Goal: Task Accomplishment & Management: Complete application form

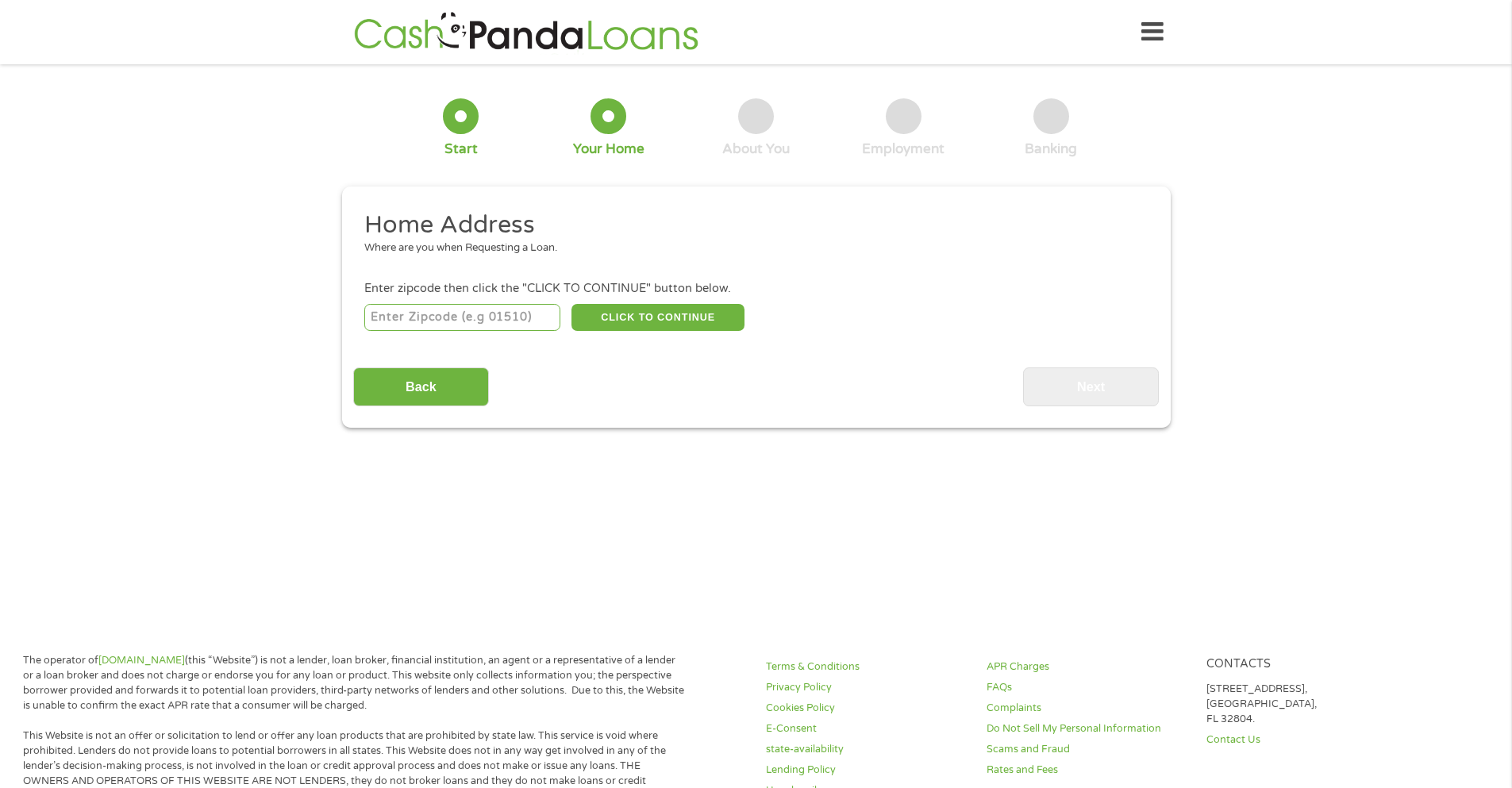
click at [496, 321] on input "number" at bounding box center [463, 317] width 196 height 27
type input "44301"
select select "[US_STATE]"
click at [635, 318] on button "CLICK TO CONTINUE" at bounding box center [657, 317] width 173 height 27
type input "44301"
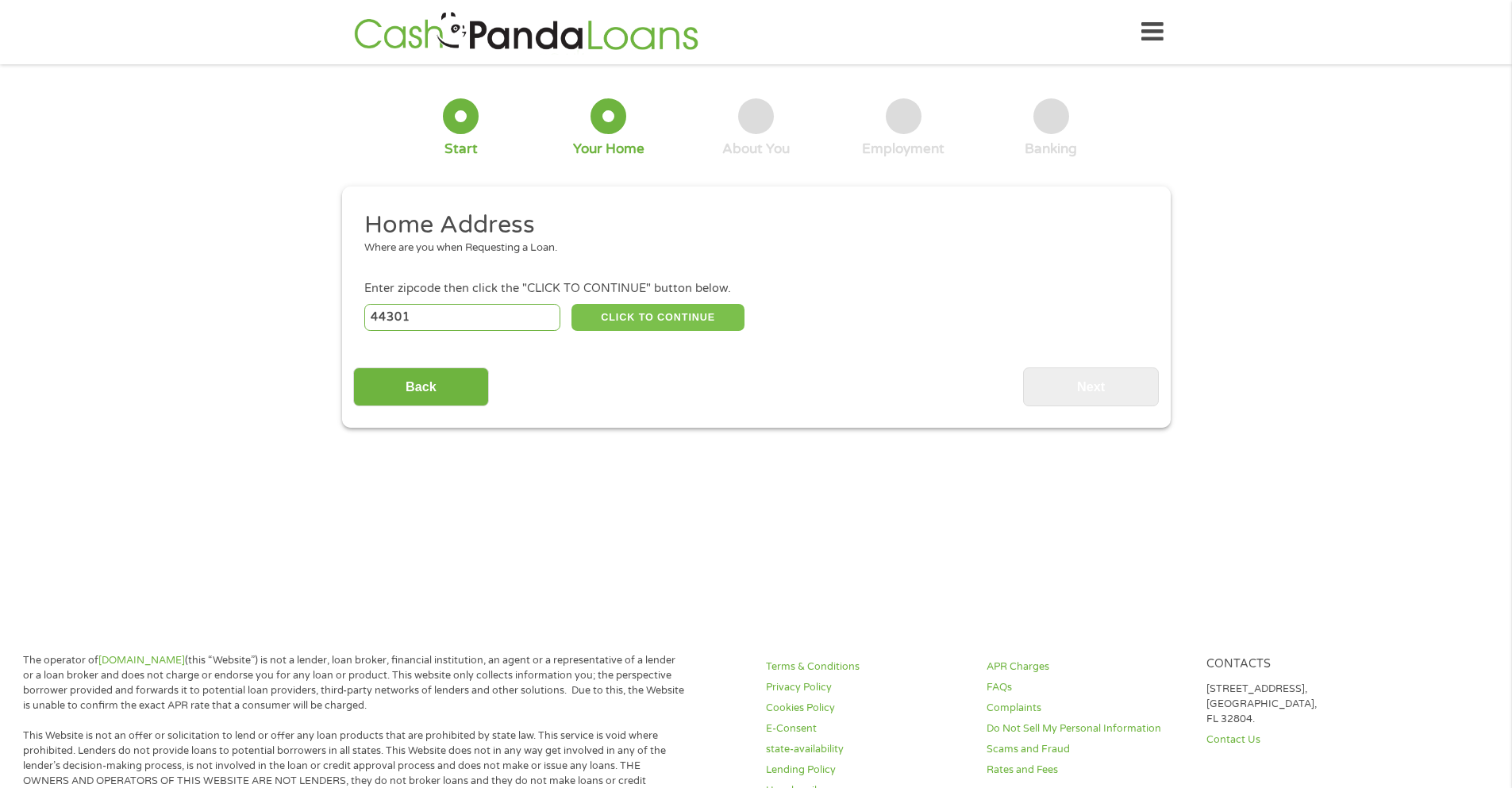
type input "Akron"
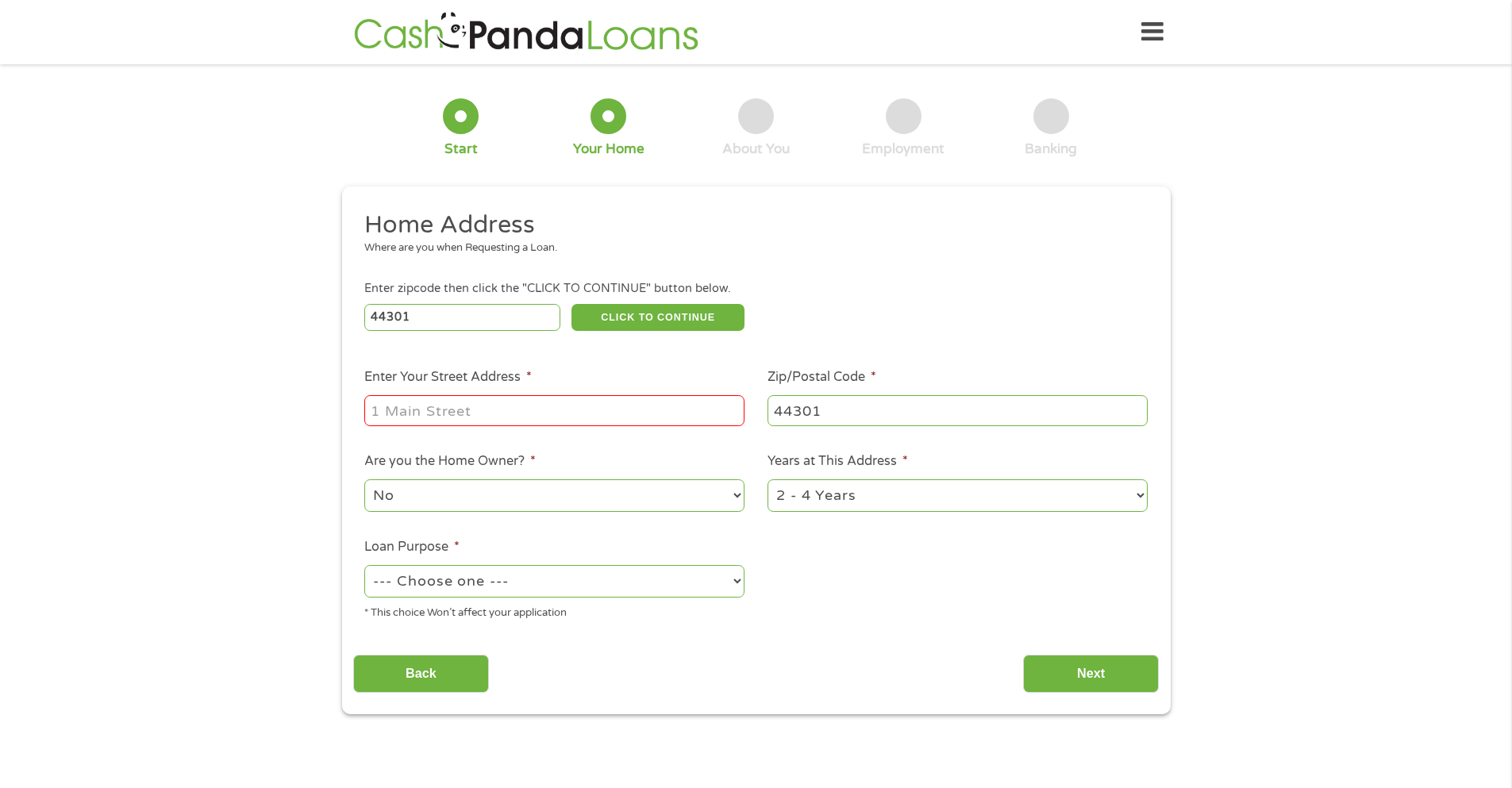
click at [523, 399] on input "Enter Your Street Address *" at bounding box center [554, 410] width 380 height 31
type input "[STREET_ADDRESS]"
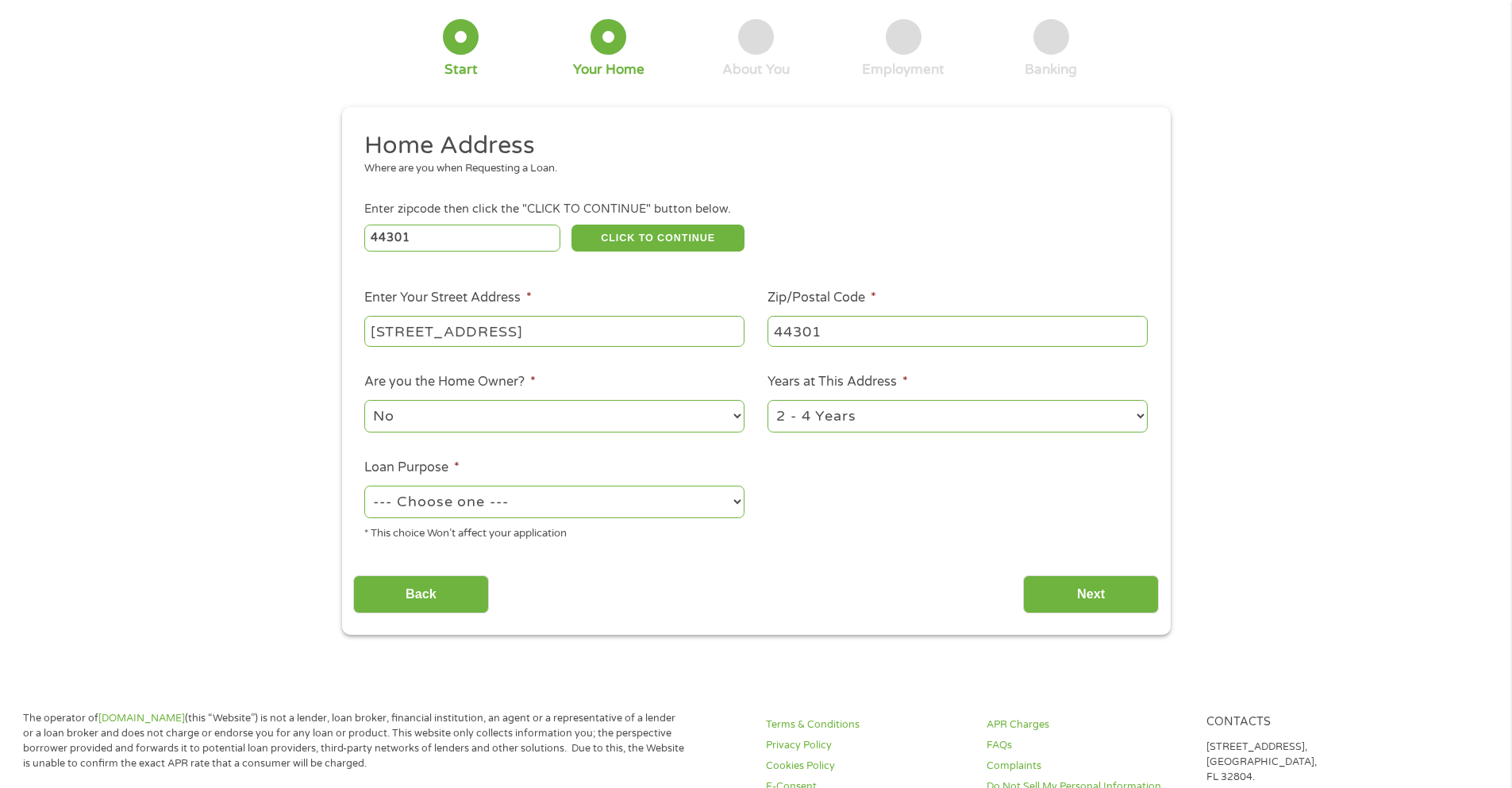
click at [491, 498] on select "--- Choose one --- Pay Bills Debt Consolidation Home Improvement Major Purchase…" at bounding box center [554, 502] width 380 height 33
click at [491, 500] on select "--- Choose one --- Pay Bills Debt Consolidation Home Improvement Major Purchase…" at bounding box center [554, 502] width 380 height 33
select select "paybills"
click at [365, 486] on select "--- Choose one --- Pay Bills Debt Consolidation Home Improvement Major Purchase…" at bounding box center [554, 502] width 380 height 33
click at [1079, 580] on input "Next" at bounding box center [1091, 594] width 136 height 39
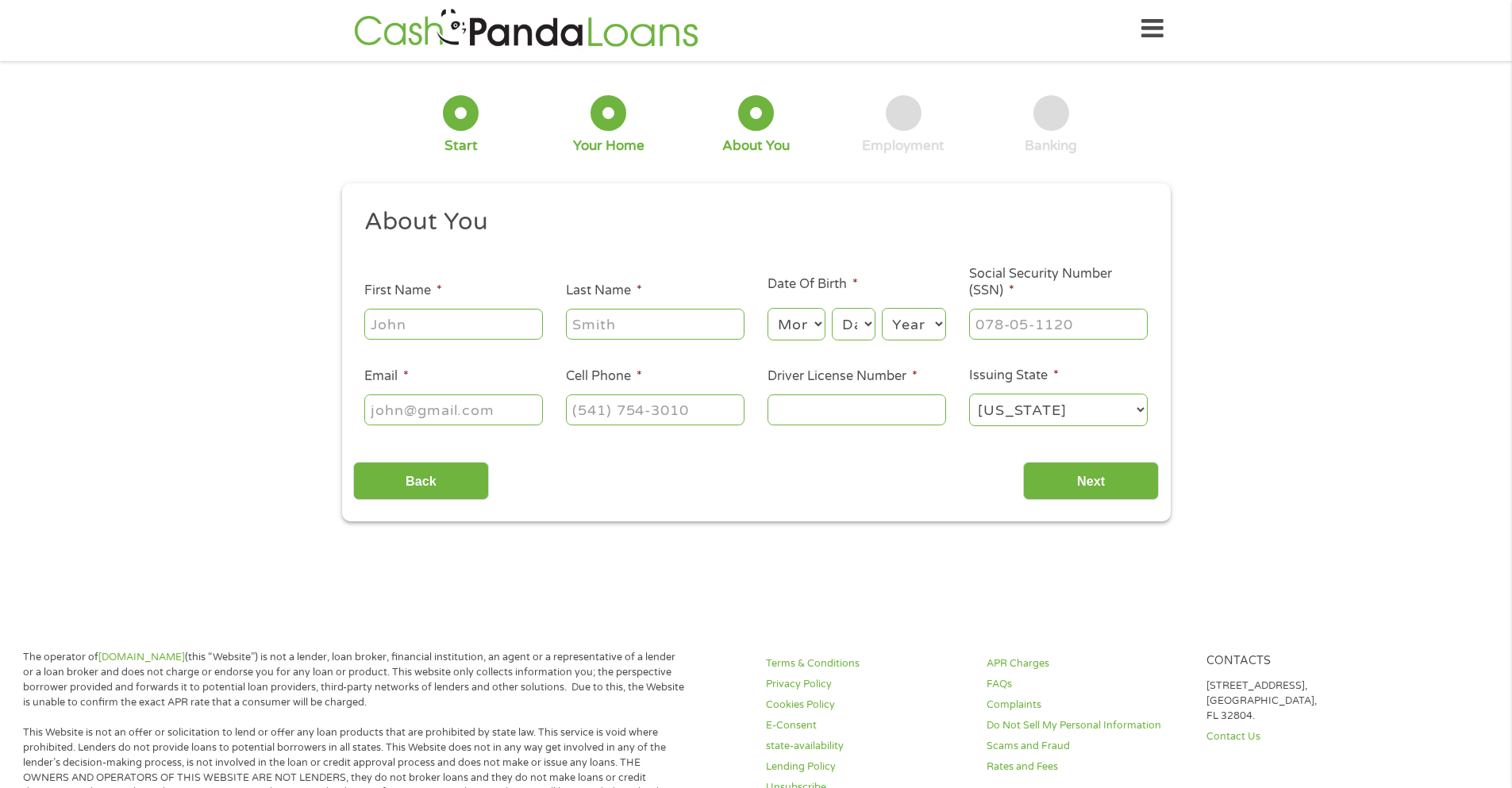
scroll to position [0, 0]
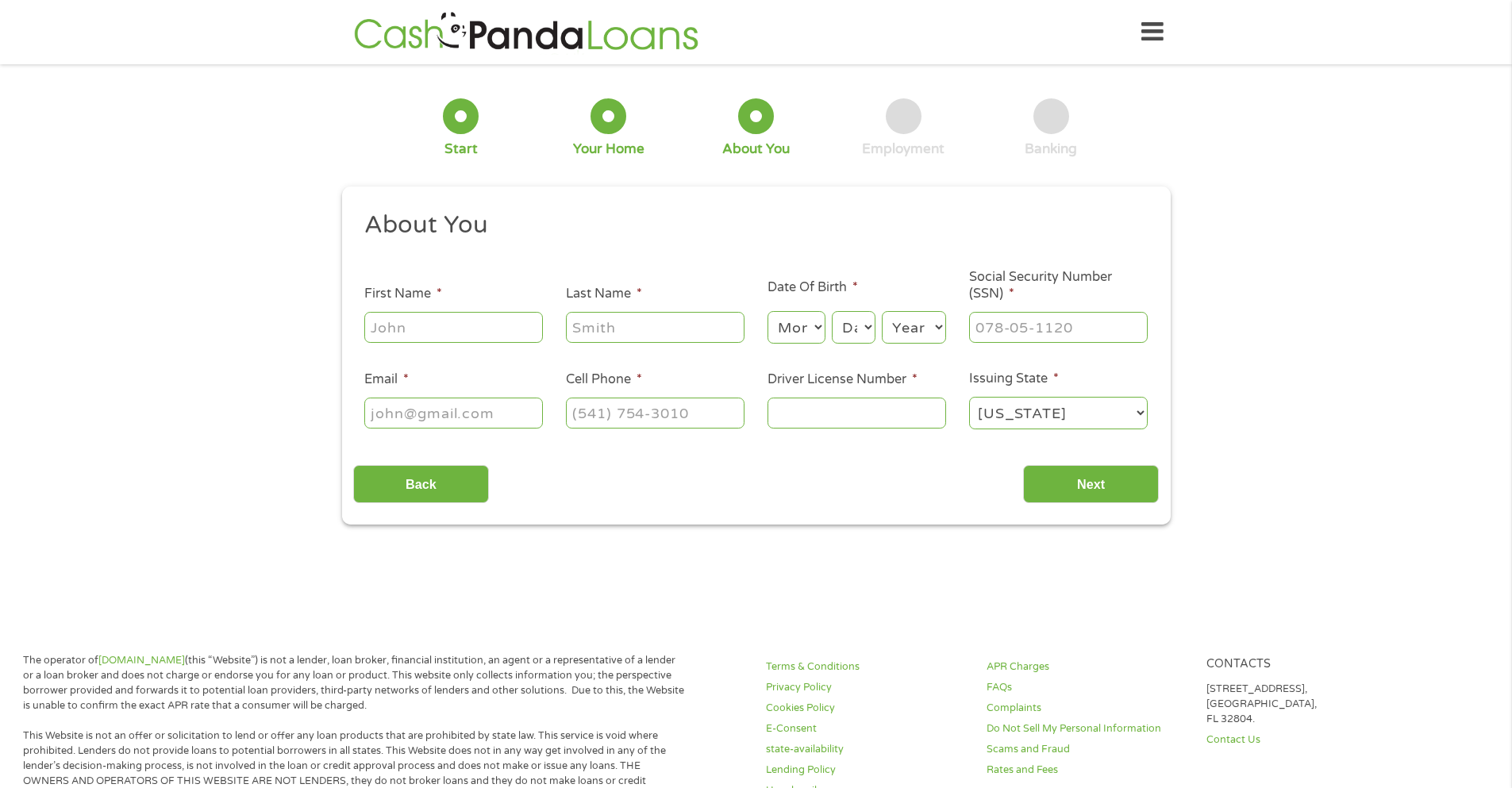
click at [435, 333] on input "First Name *" at bounding box center [454, 327] width 178 height 31
type input "Peresa"
type input "[PERSON_NAME]"
type input "[EMAIL_ADDRESS][DOMAIN_NAME]"
type input "[PHONE_NUMBER]"
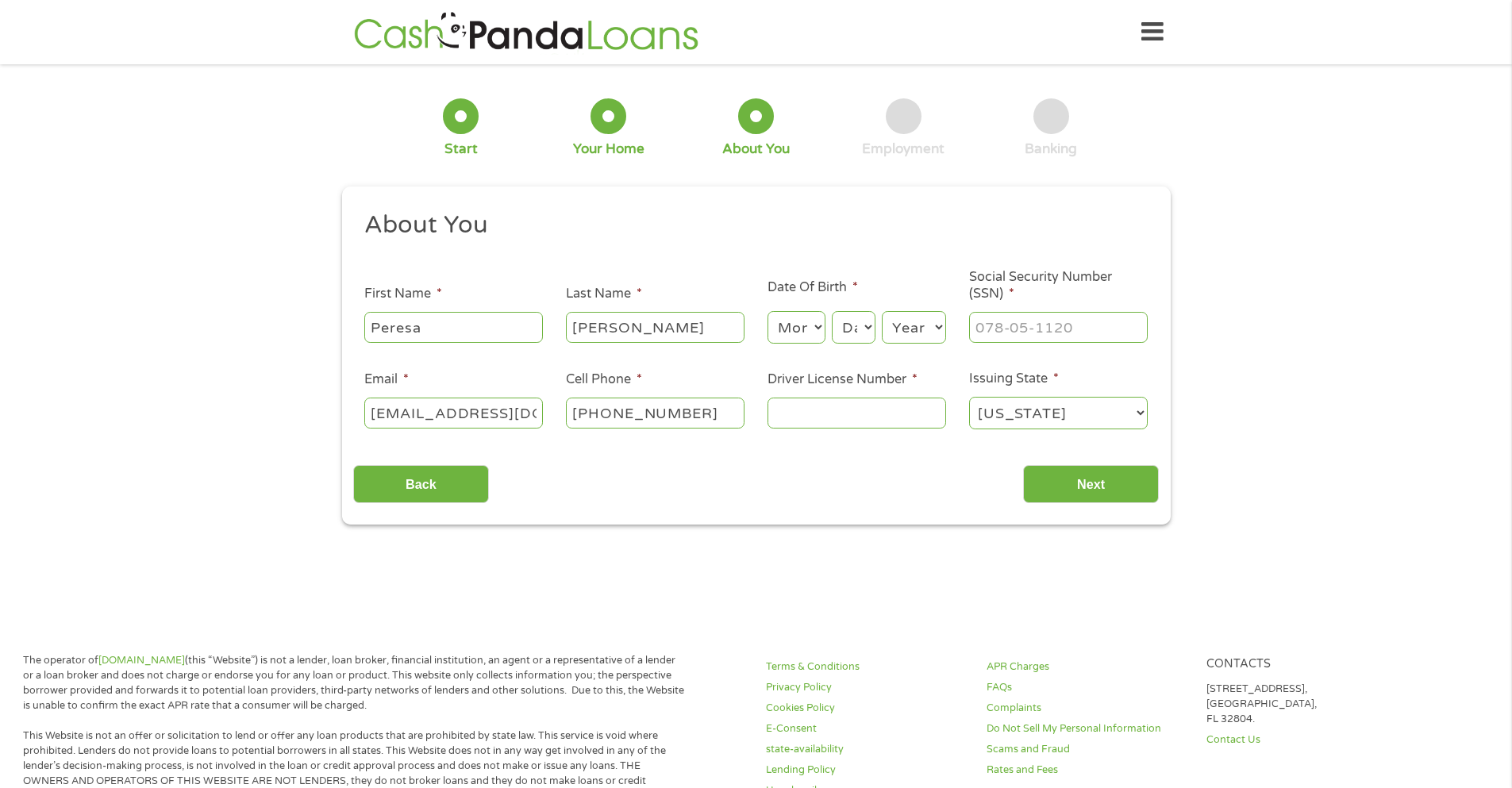
click at [805, 326] on select "Month 1 2 3 4 5 6 7 8 9 10 11 12" at bounding box center [797, 327] width 58 height 33
select select "10"
click at [768, 311] on select "Month 1 2 3 4 5 6 7 8 9 10 11 12" at bounding box center [797, 327] width 58 height 33
click at [846, 329] on select "Day 1 2 3 4 5 6 7 8 9 10 11 12 13 14 15 16 17 18 19 20 21 22 23 24 25 26 27 28 …" at bounding box center [853, 327] width 43 height 33
select select "13"
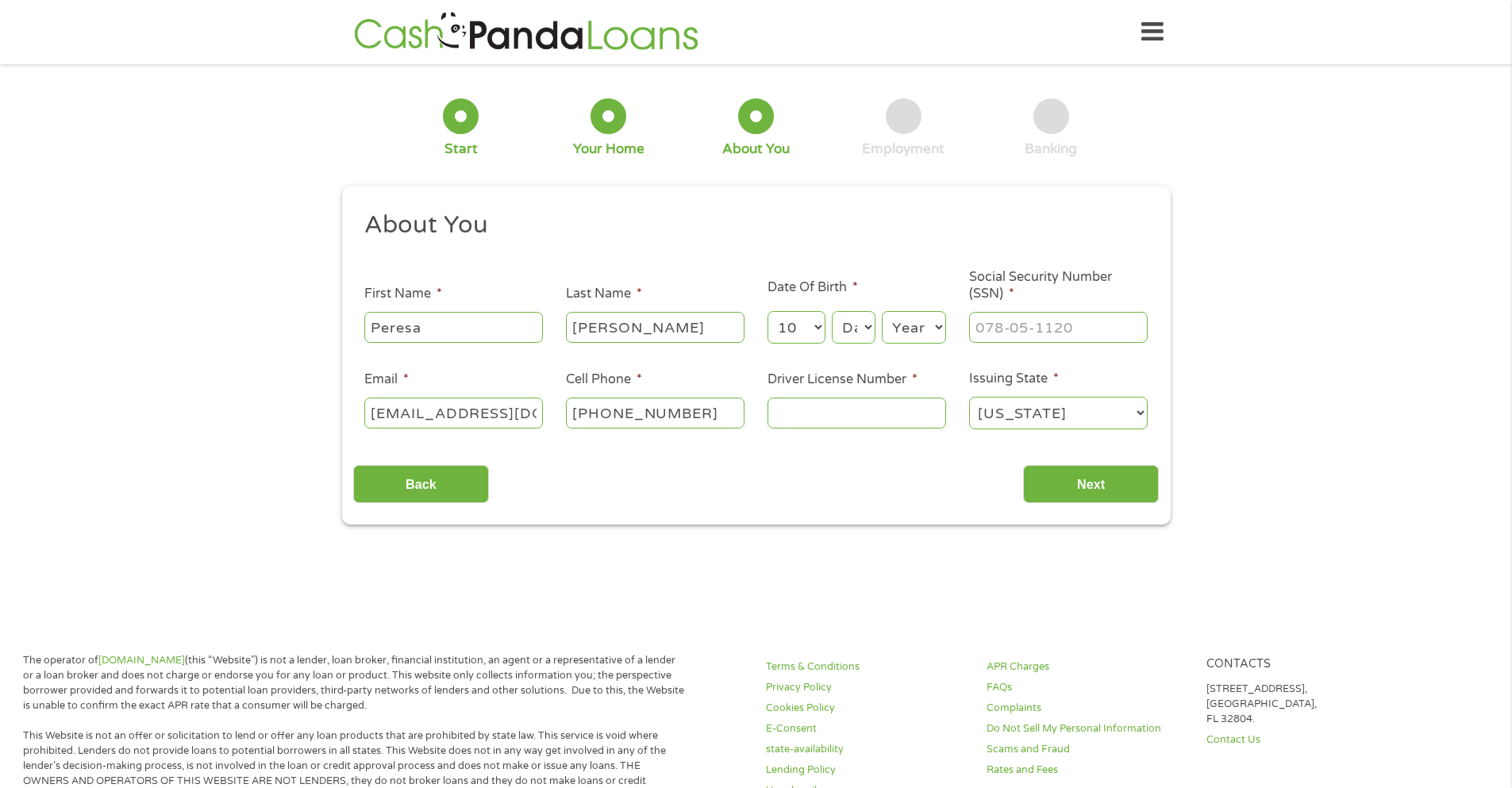
click at [832, 311] on select "Day 1 2 3 4 5 6 7 8 9 10 11 12 13 14 15 16 17 18 19 20 21 22 23 24 25 26 27 28 …" at bounding box center [853, 327] width 43 height 33
click at [893, 316] on select "Year [DATE] 2006 2005 2004 2003 2002 2001 2000 1999 1998 1997 1996 1995 1994 19…" at bounding box center [914, 327] width 64 height 33
click at [907, 332] on select "Year [DATE] 2006 2005 2004 2003 2002 2001 2000 1999 1998 1997 1996 1995 1994 19…" at bounding box center [914, 327] width 64 height 33
select select "1977"
click at [882, 311] on select "Year [DATE] 2006 2005 2004 2003 2002 2001 2000 1999 1998 1997 1996 1995 1994 19…" at bounding box center [914, 327] width 64 height 33
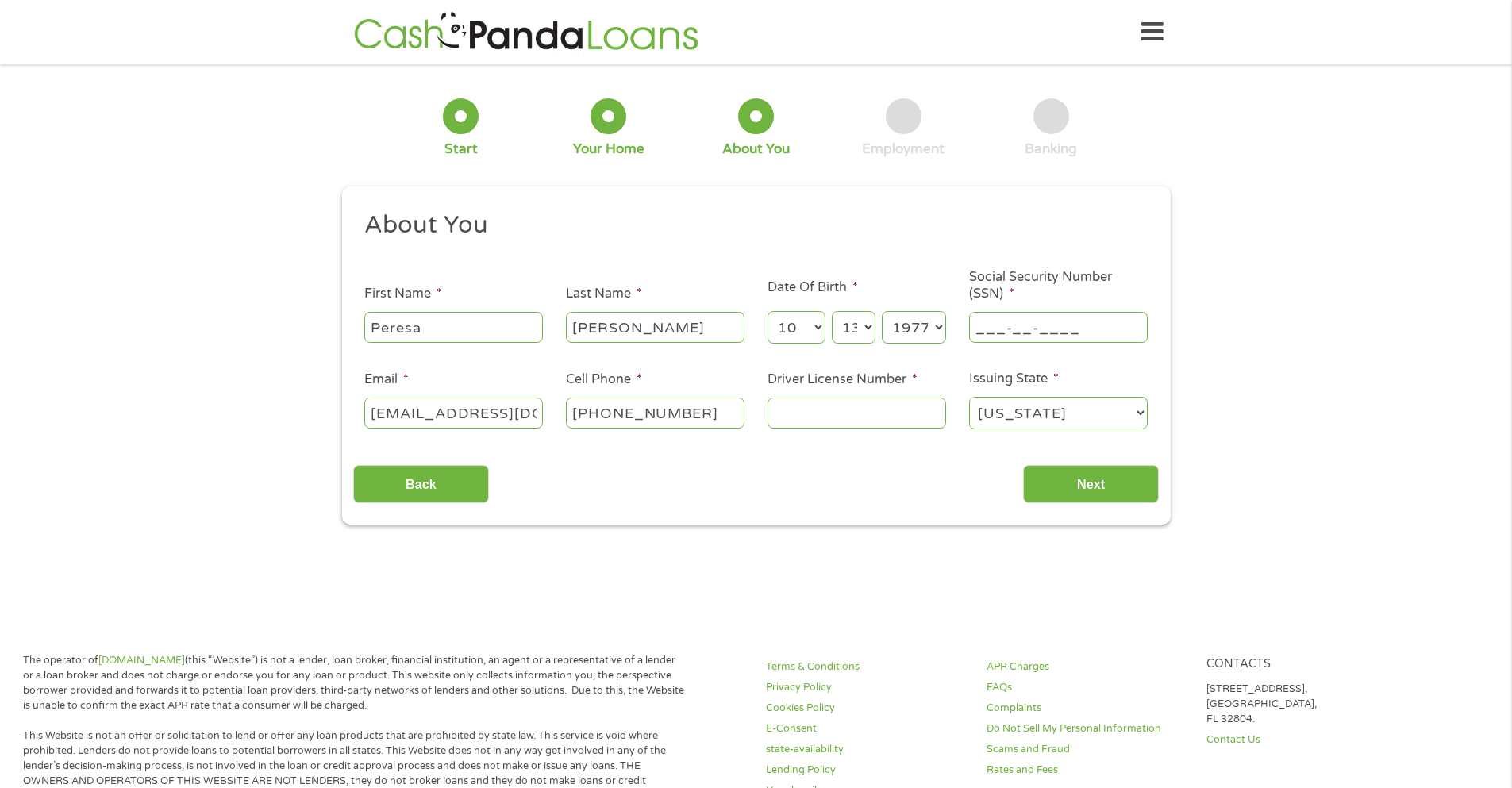
click at [1006, 316] on input "___-__-____" at bounding box center [1059, 327] width 178 height 31
type input "270-76-9834"
click at [823, 418] on input "Driver License Number *" at bounding box center [857, 413] width 178 height 31
type input "RN523607"
click at [1065, 485] on input "Next" at bounding box center [1091, 484] width 136 height 39
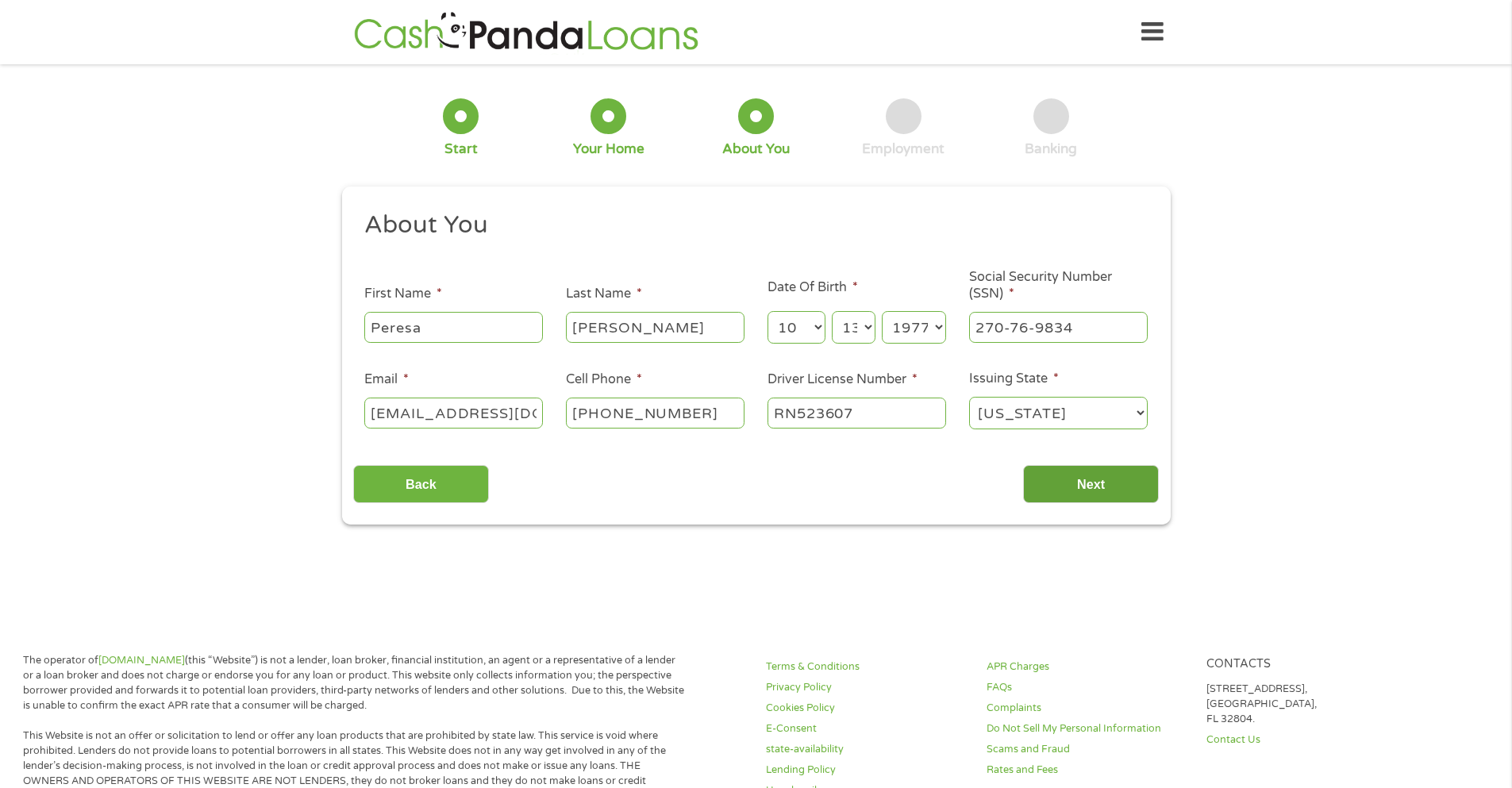
click at [1069, 486] on input "Next" at bounding box center [1091, 484] width 136 height 39
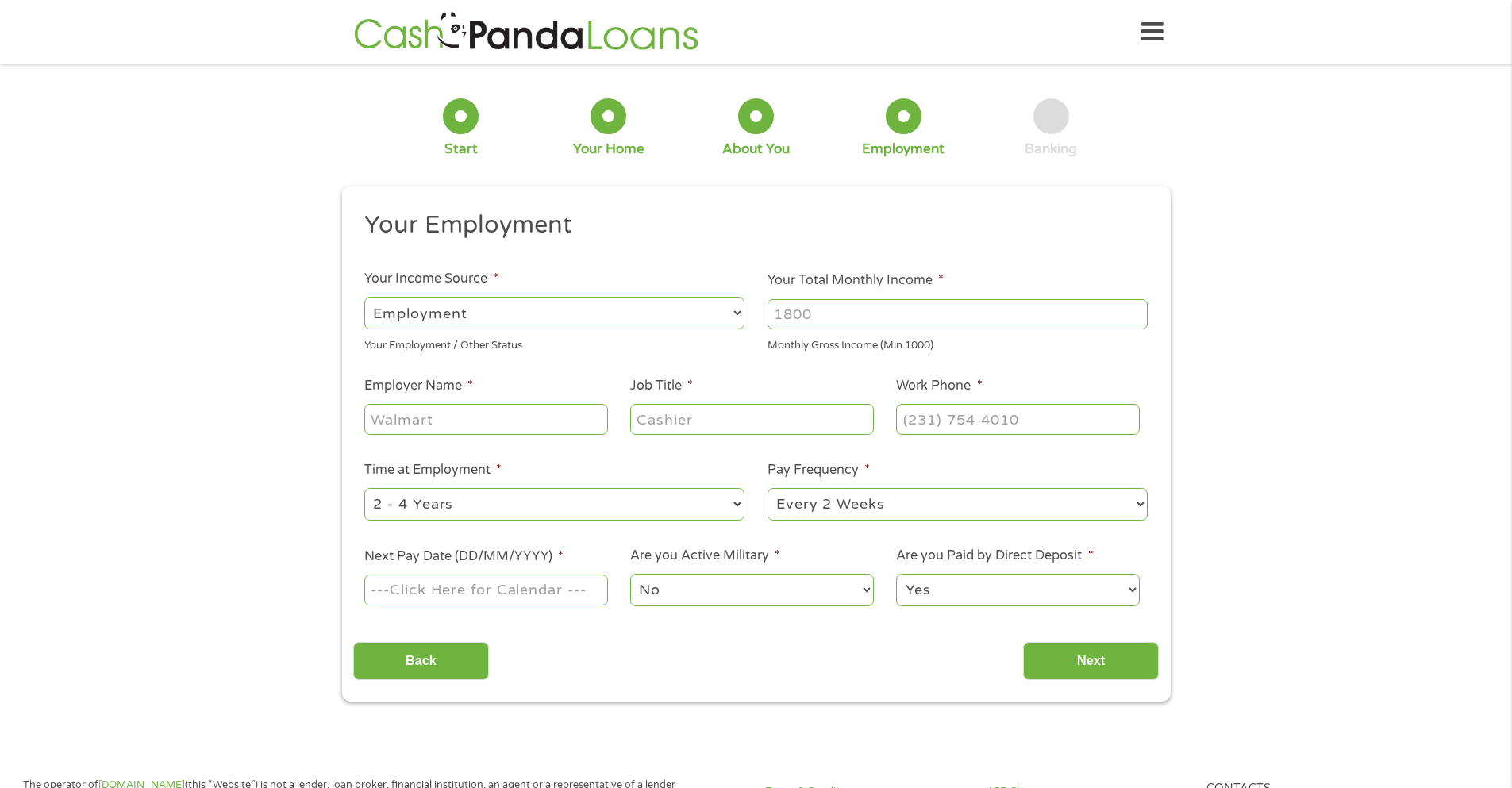
click at [856, 303] on input "Your Total Monthly Income *" at bounding box center [958, 315] width 380 height 31
type input "4200"
click at [382, 424] on input "Employer Name *" at bounding box center [486, 419] width 243 height 31
type input "Cleveland Clinic"
type input "Chart Specialists"
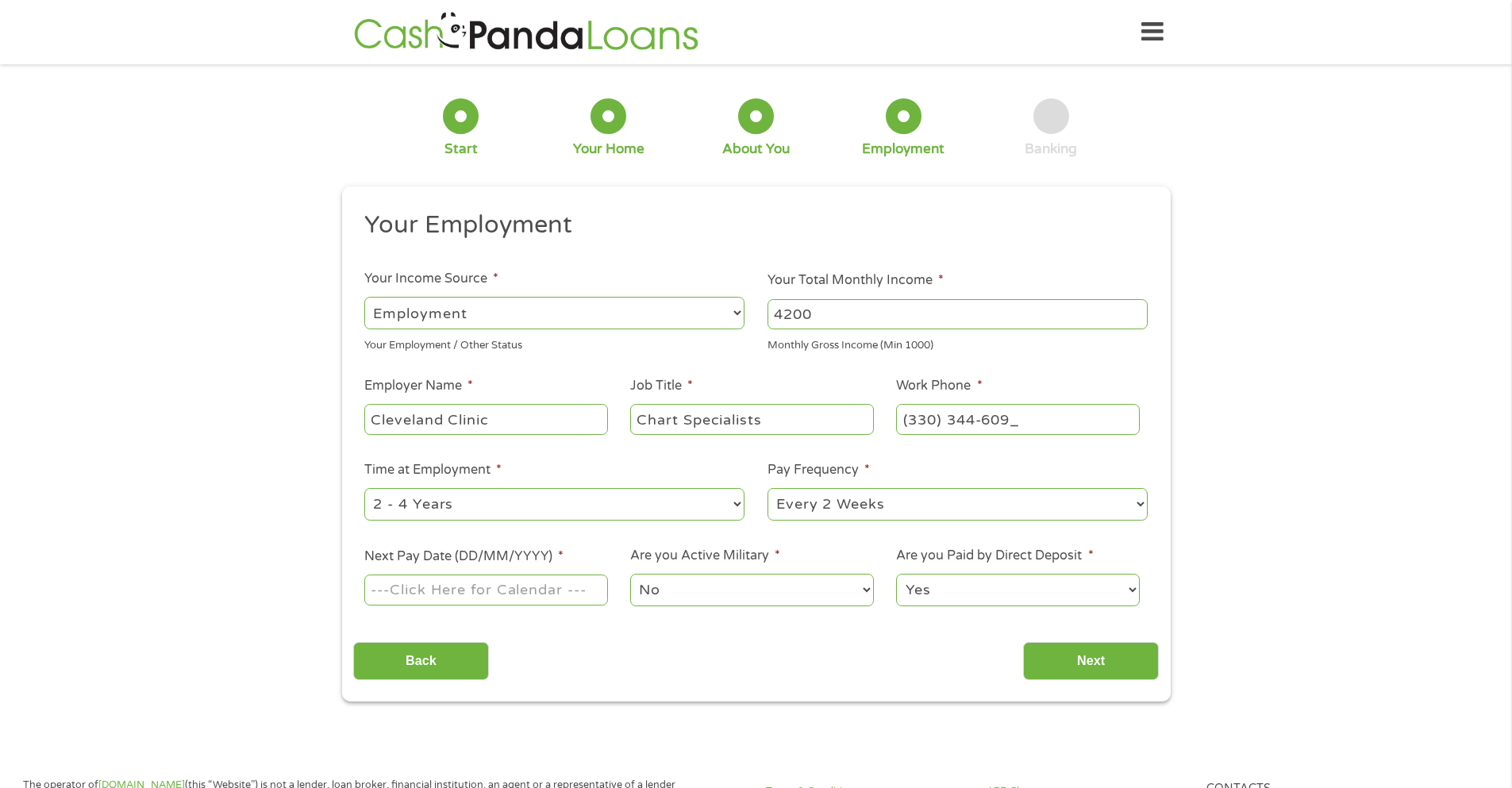
type input "[PHONE_NUMBER]"
click at [394, 594] on input "Next Pay Date (DD/MM/YYYY) *" at bounding box center [486, 590] width 243 height 31
click at [476, 638] on td "13" at bounding box center [469, 640] width 25 height 17
click at [657, 651] on div "Back Next" at bounding box center [756, 655] width 806 height 50
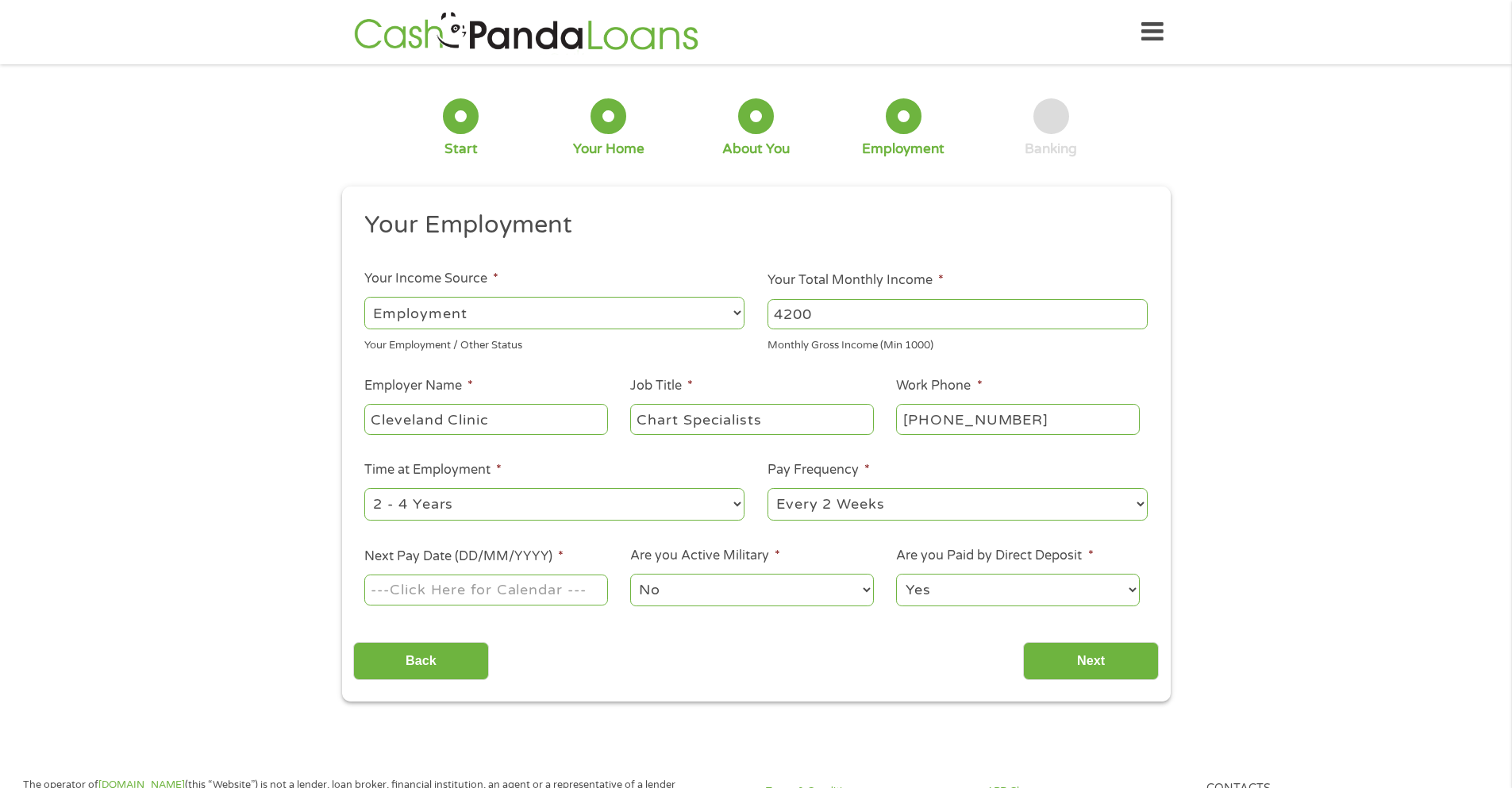
click at [533, 592] on input "Next Pay Date (DD/MM/YYYY) *" at bounding box center [486, 590] width 243 height 31
type input "[DATE]"
click at [1083, 659] on input "Next" at bounding box center [1091, 661] width 136 height 39
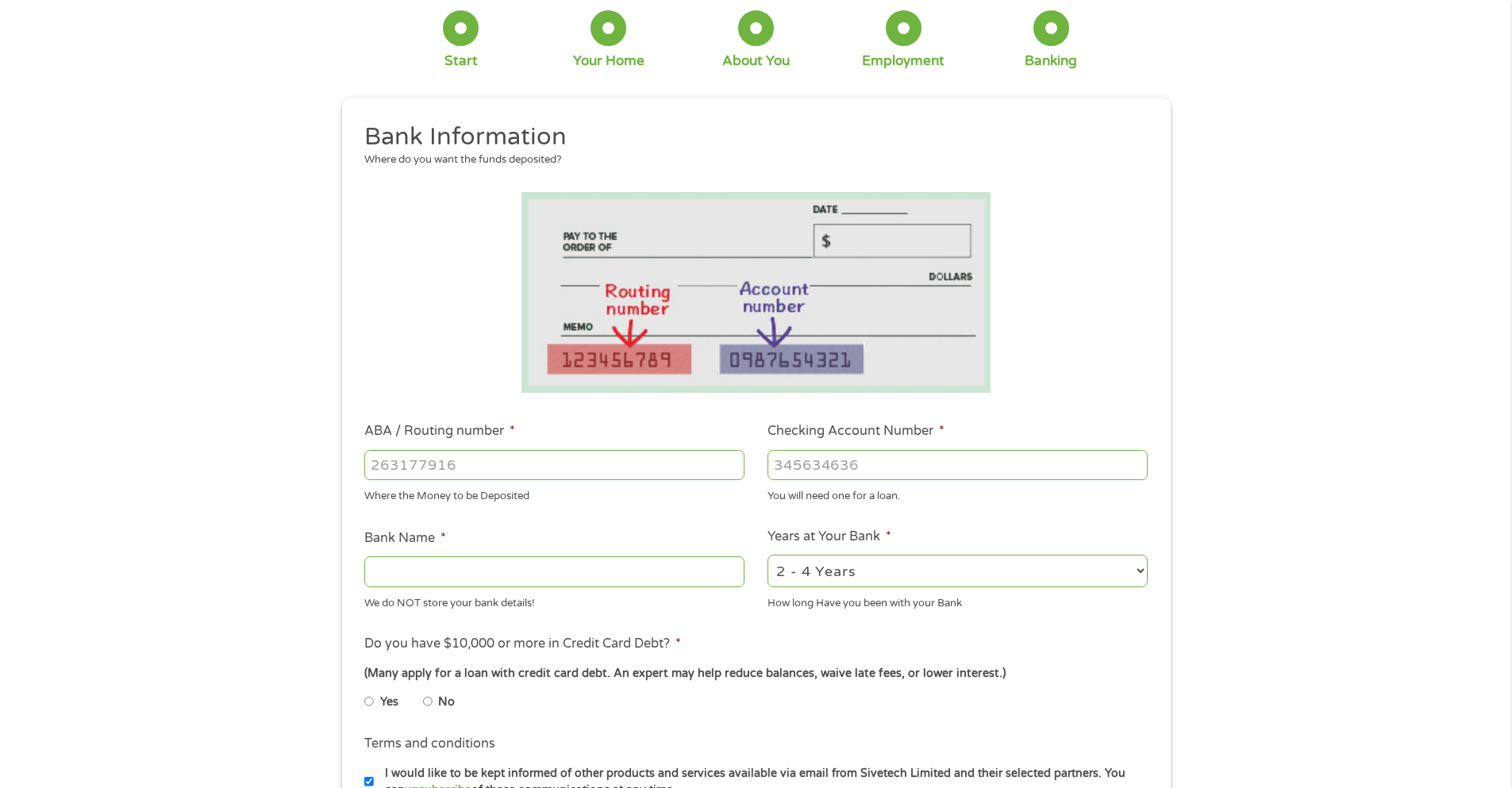
scroll to position [159, 0]
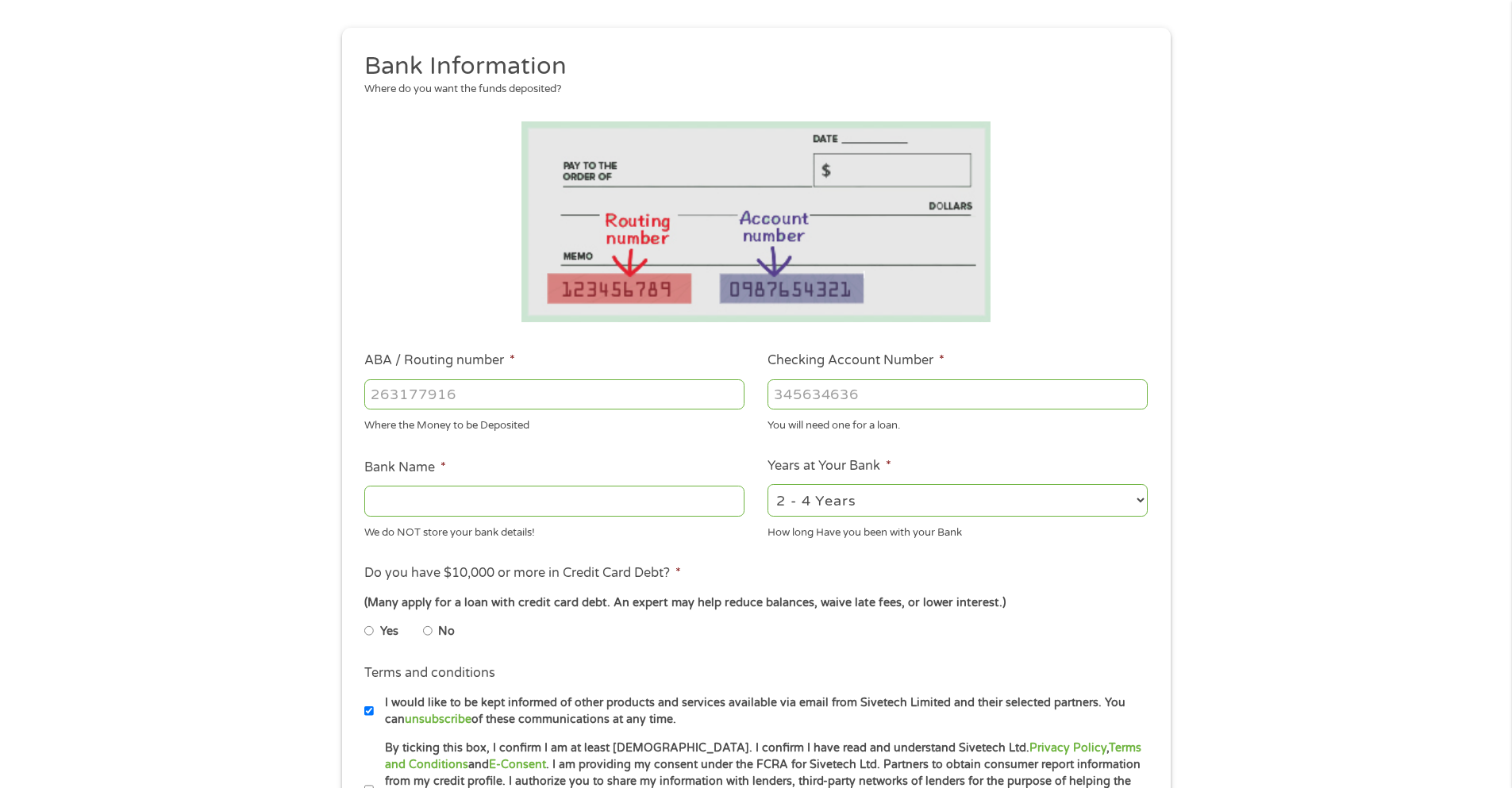
click at [394, 403] on input "ABA / Routing number *" at bounding box center [554, 394] width 380 height 31
type input "044000024"
type input "HUNTINGTON NATIONAL BANK"
type input "044000024"
click at [812, 397] on input "Checking Account Number *" at bounding box center [958, 394] width 380 height 31
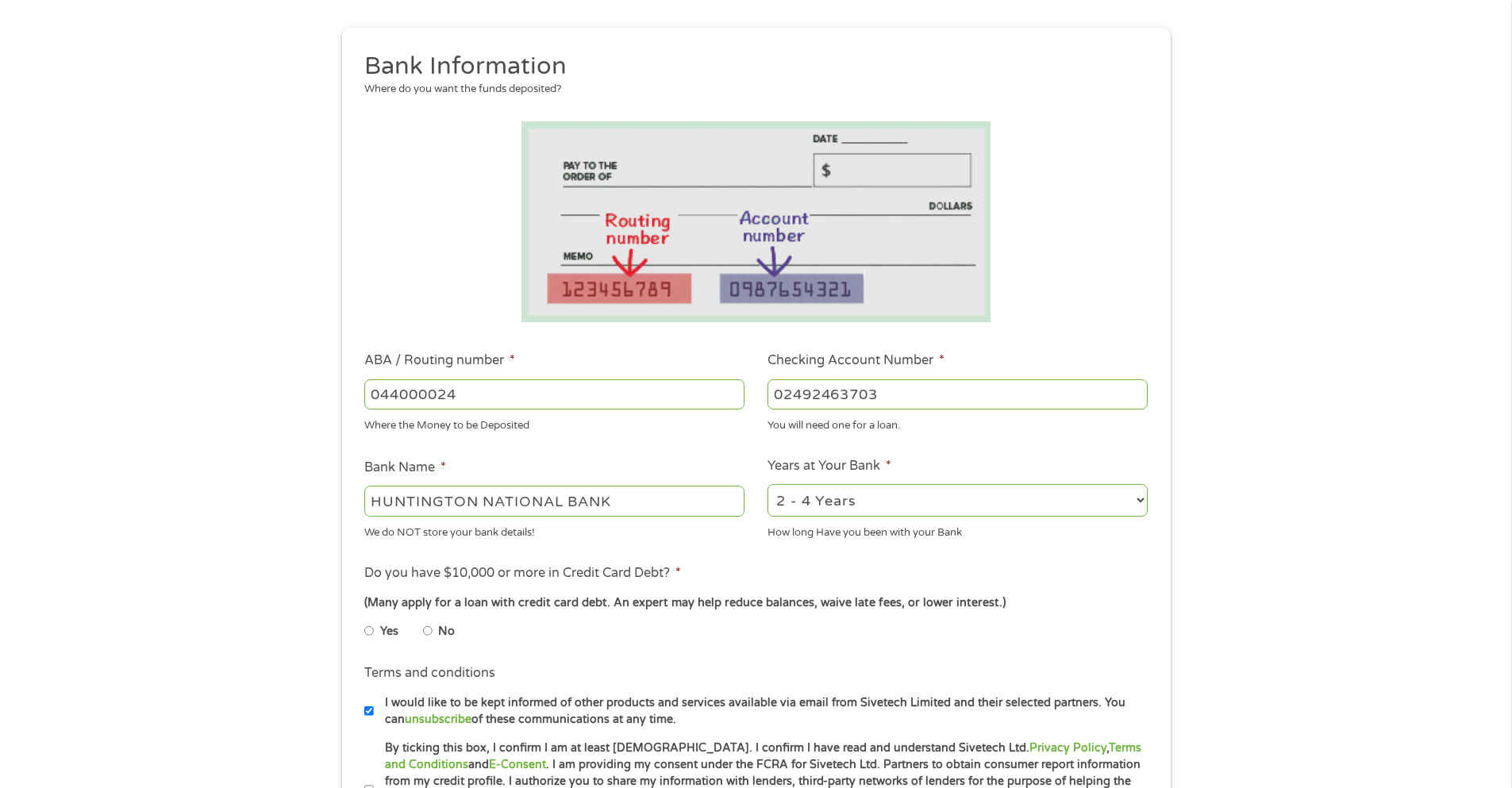
type input "02492463703"
click at [701, 649] on ul "Yes No" at bounding box center [554, 634] width 378 height 36
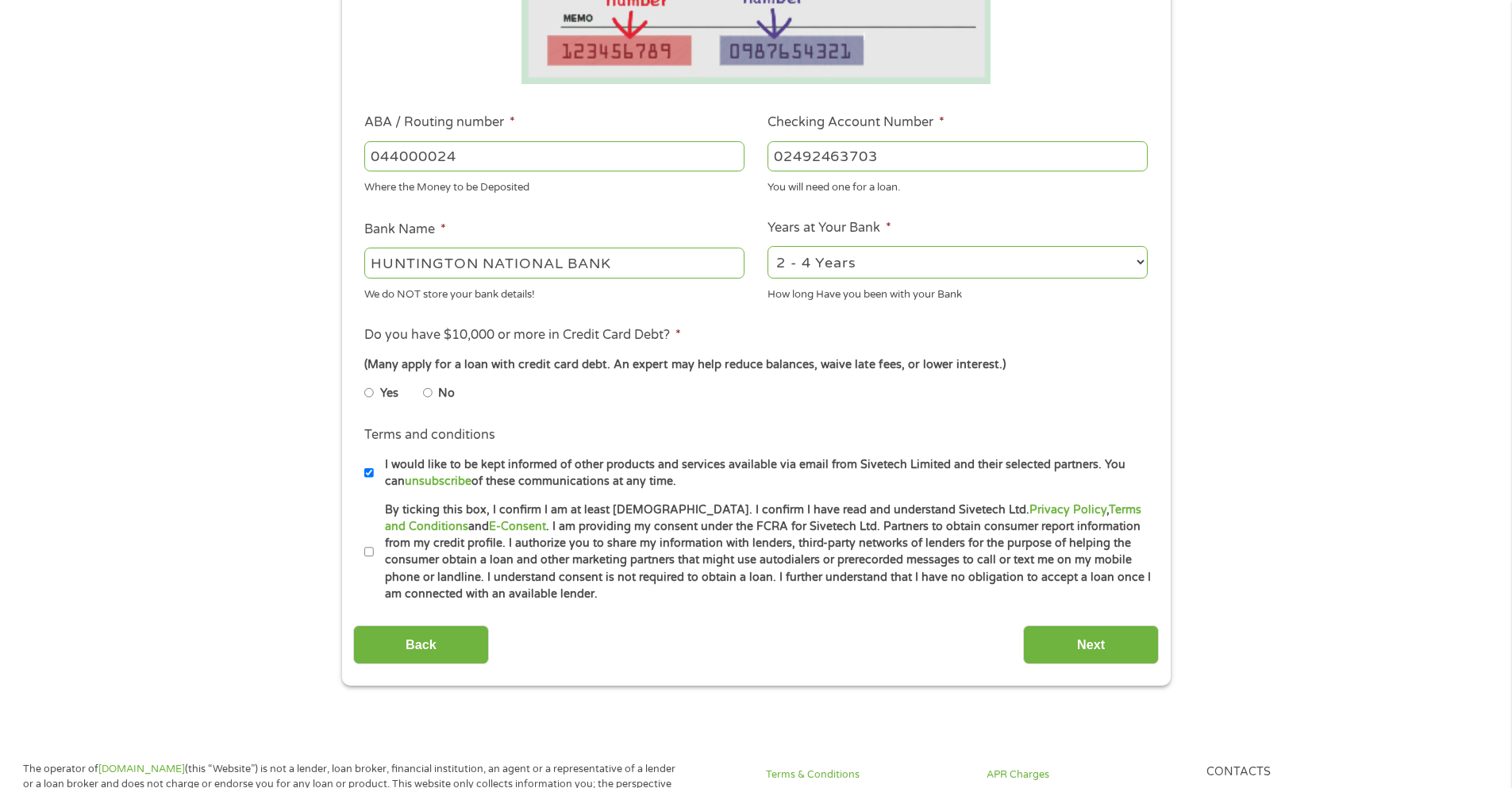
click at [436, 394] on li "No" at bounding box center [452, 393] width 57 height 31
click at [433, 394] on li "No" at bounding box center [452, 393] width 57 height 31
click at [431, 395] on input "No" at bounding box center [428, 393] width 10 height 26
radio input "true"
click at [370, 556] on input "By ticking this box, I confirm I am at least [DEMOGRAPHIC_DATA]. I confirm I ha…" at bounding box center [370, 553] width 10 height 26
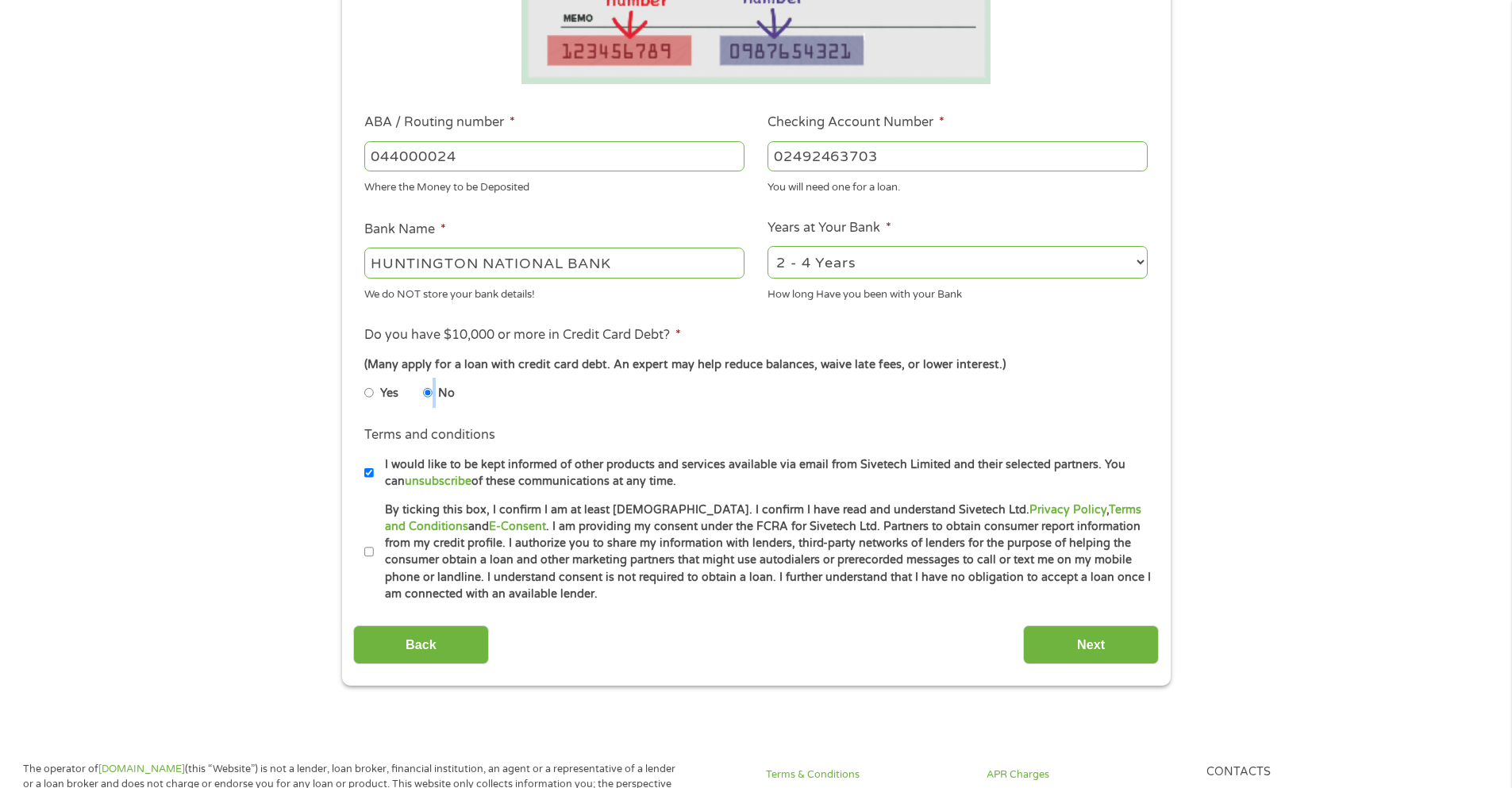
checkbox input "true"
click at [1074, 643] on input "Next" at bounding box center [1091, 645] width 136 height 39
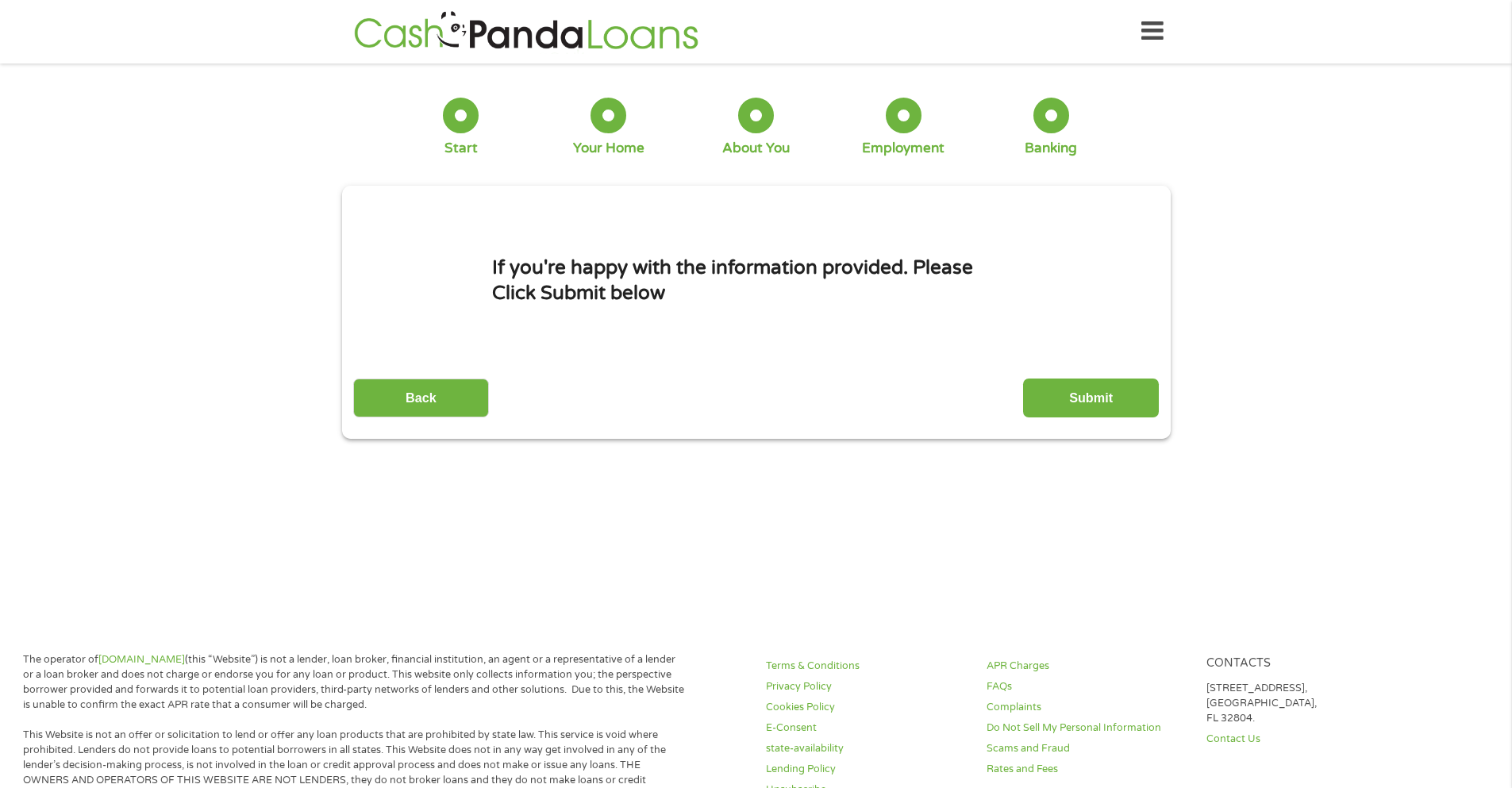
scroll to position [0, 0]
click at [1056, 410] on input "Submit" at bounding box center [1091, 398] width 136 height 39
